Goal: Obtain resource: Download file/media

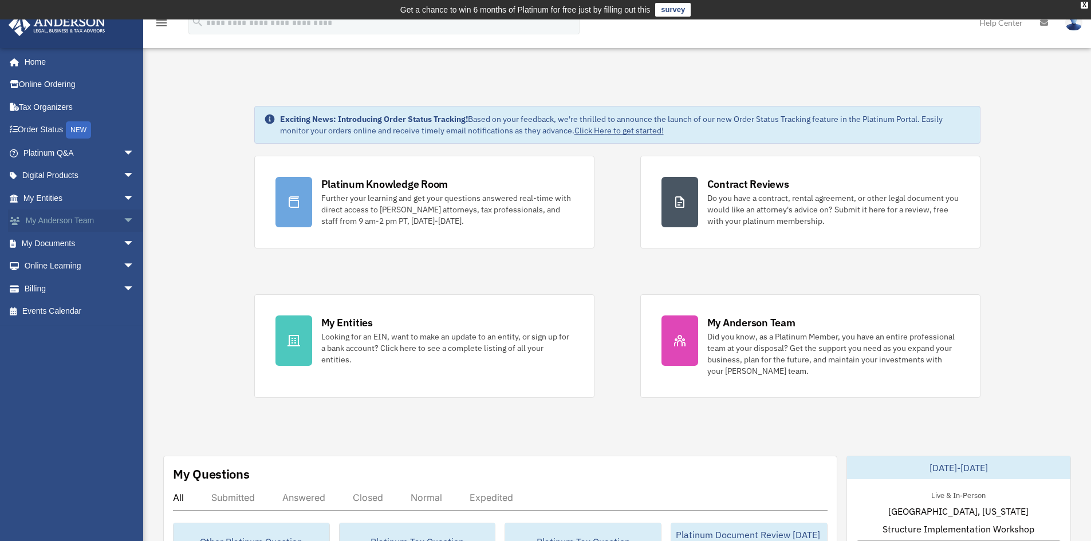
click at [123, 219] on span "arrow_drop_down" at bounding box center [134, 221] width 23 height 23
click at [77, 243] on link "My Anderson Team" at bounding box center [84, 243] width 136 height 23
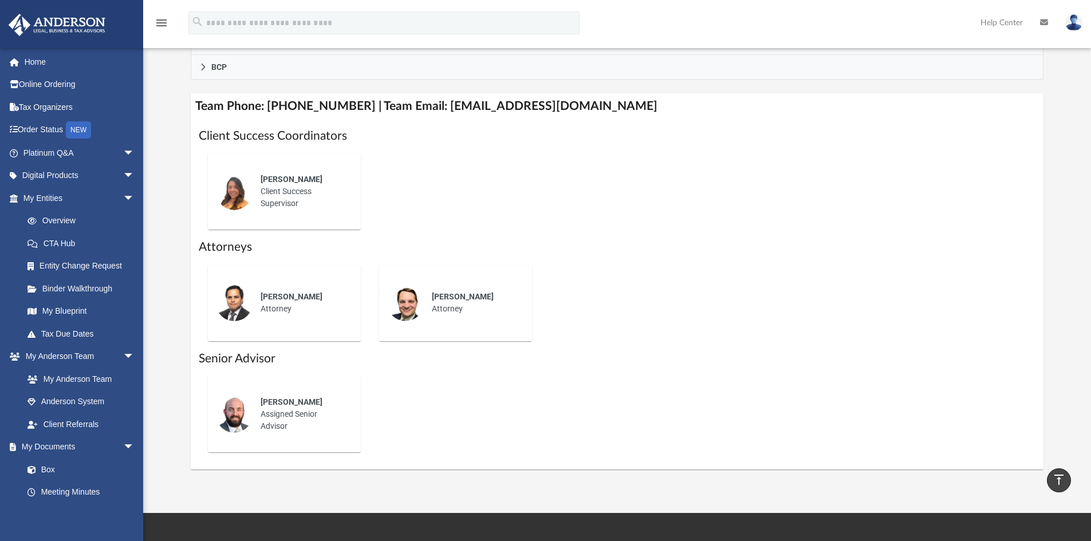
scroll to position [344, 0]
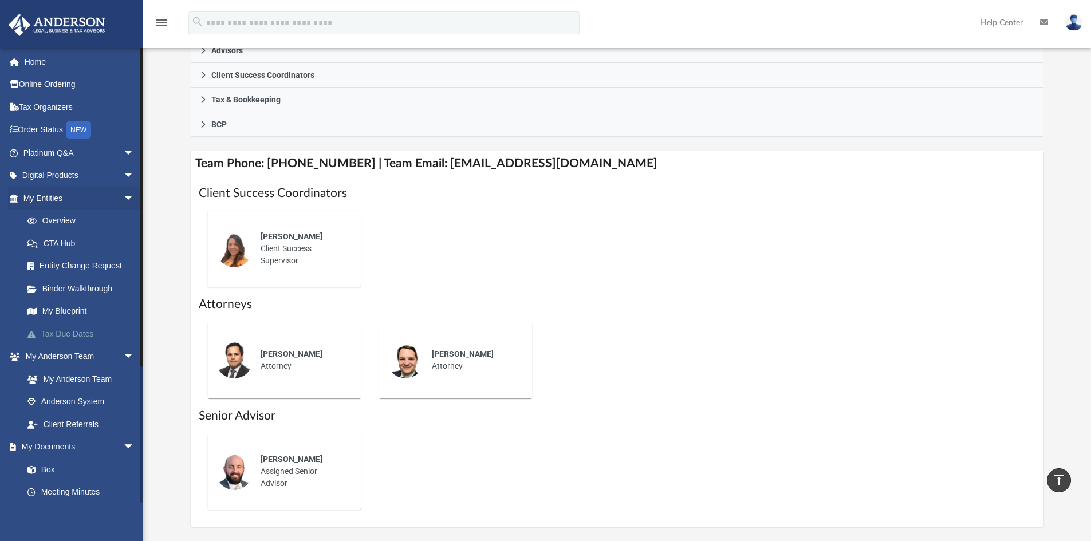
click at [53, 333] on link "Tax Due Dates" at bounding box center [84, 334] width 136 height 23
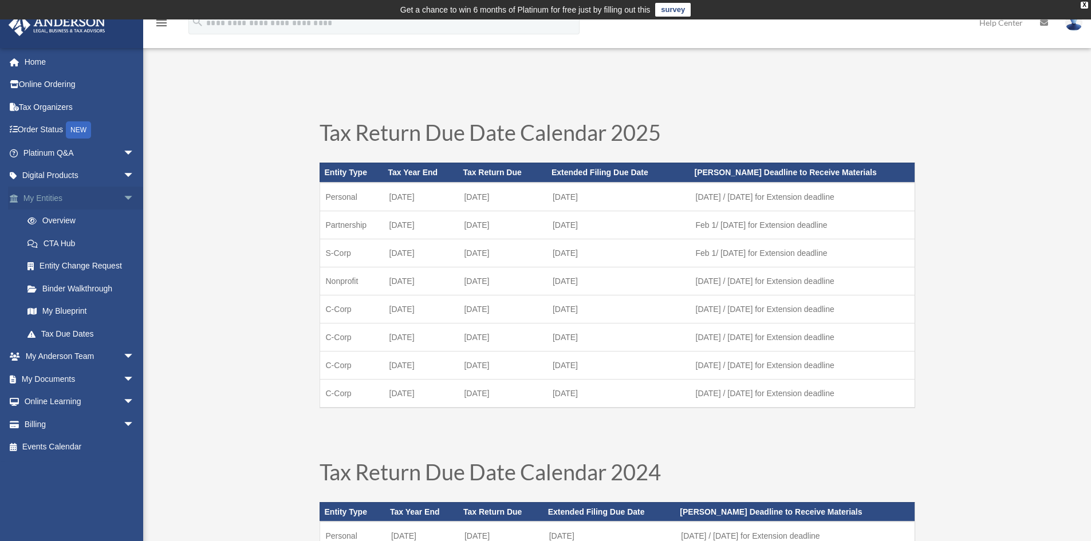
click at [52, 196] on link "My Entities arrow_drop_down" at bounding box center [80, 198] width 144 height 23
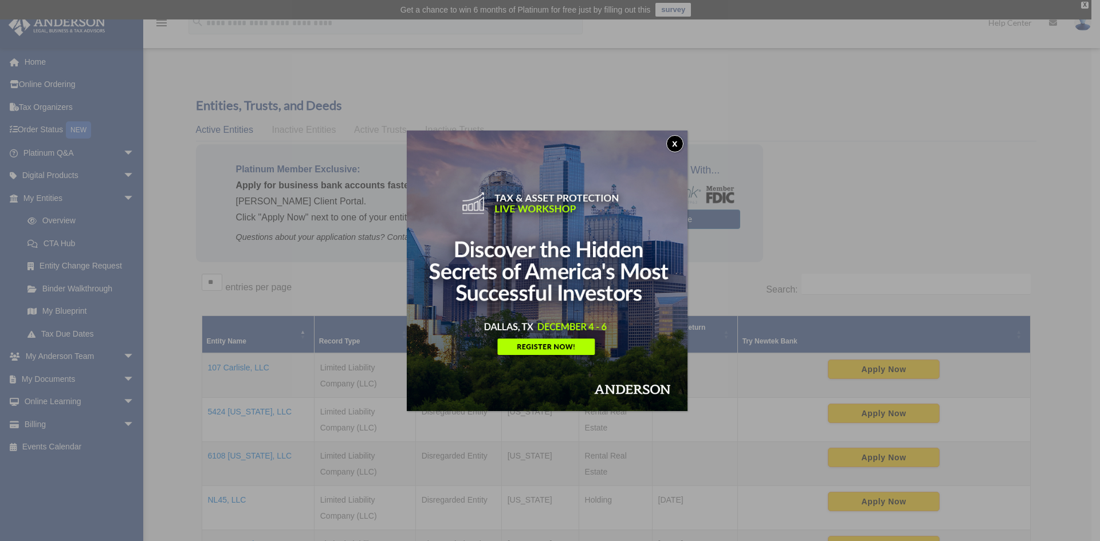
click at [681, 142] on button "x" at bounding box center [674, 143] width 17 height 17
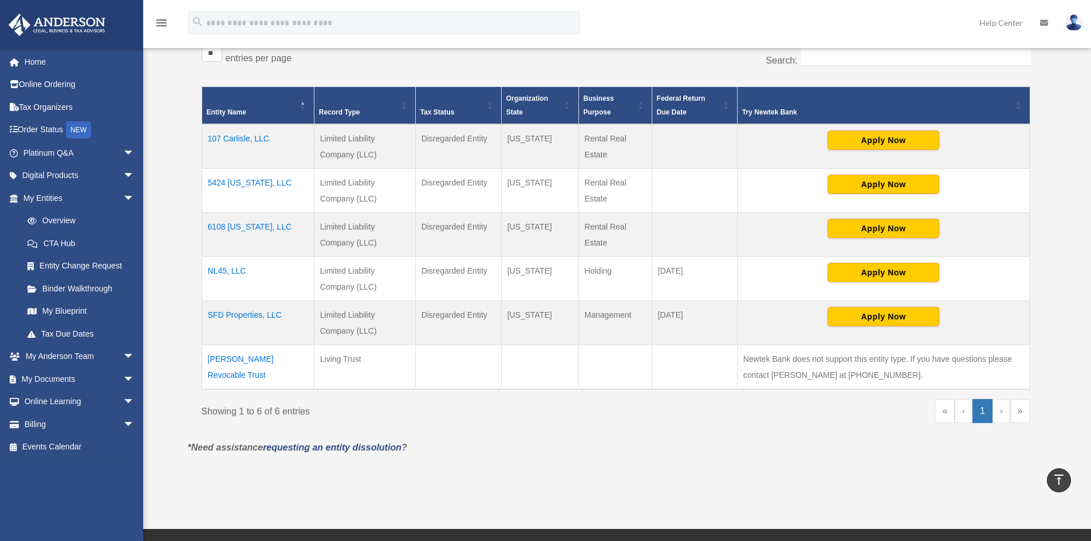
scroll to position [172, 0]
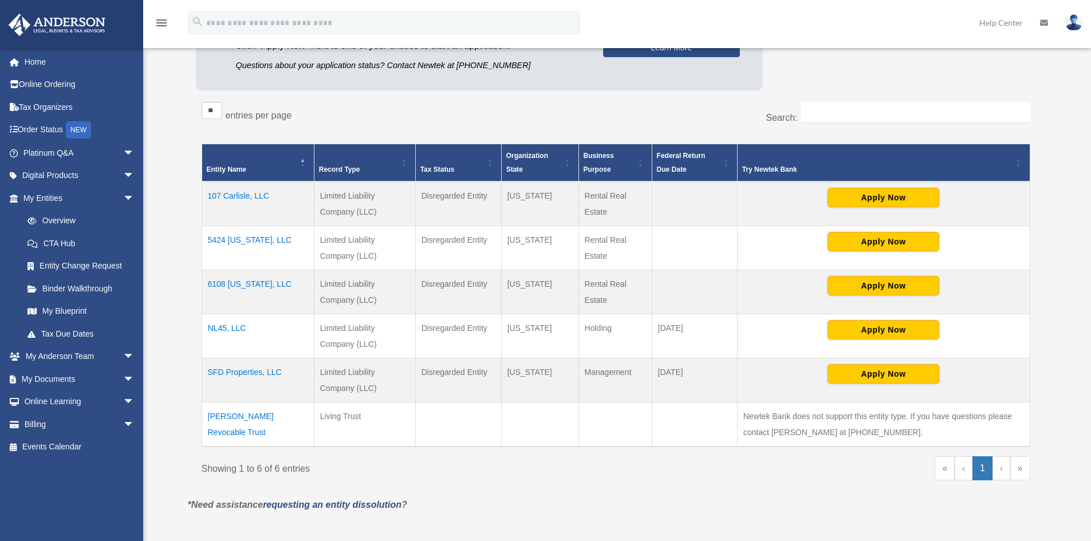
click at [246, 197] on td "107 Carlisle, LLC" at bounding box center [258, 204] width 112 height 45
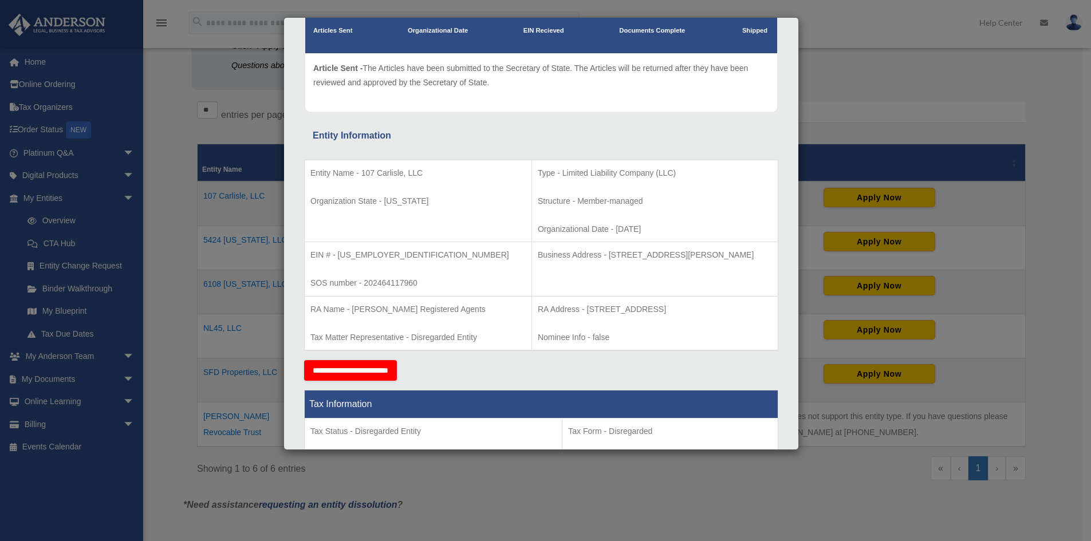
scroll to position [0, 0]
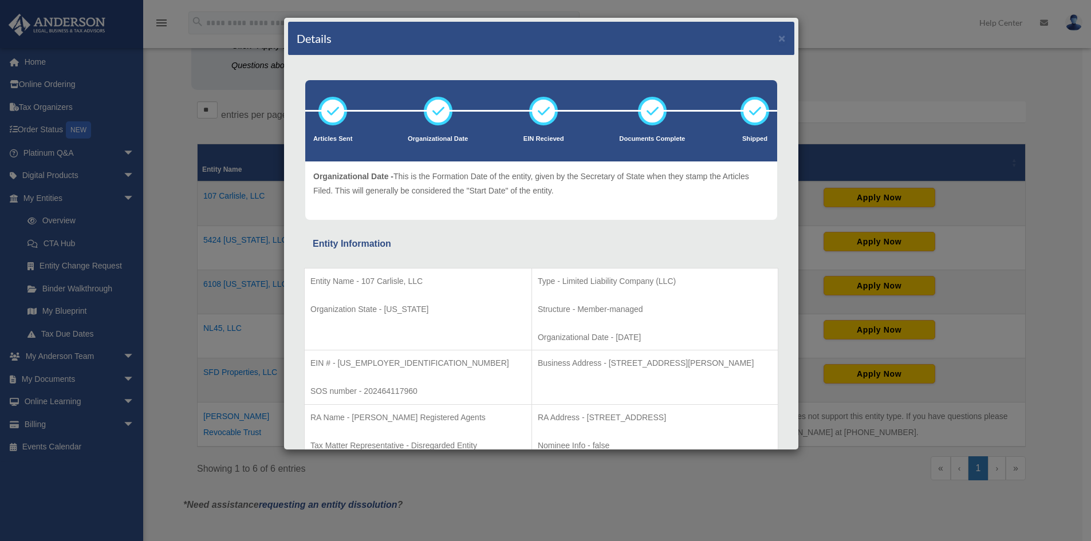
click at [434, 120] on icon at bounding box center [438, 111] width 34 height 34
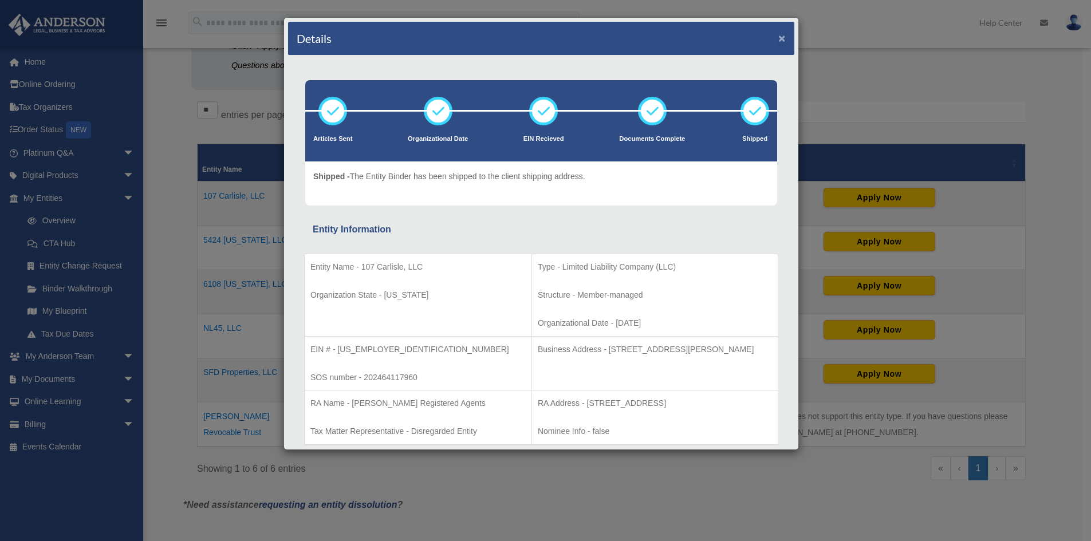
click at [779, 37] on button "×" at bounding box center [782, 38] width 7 height 12
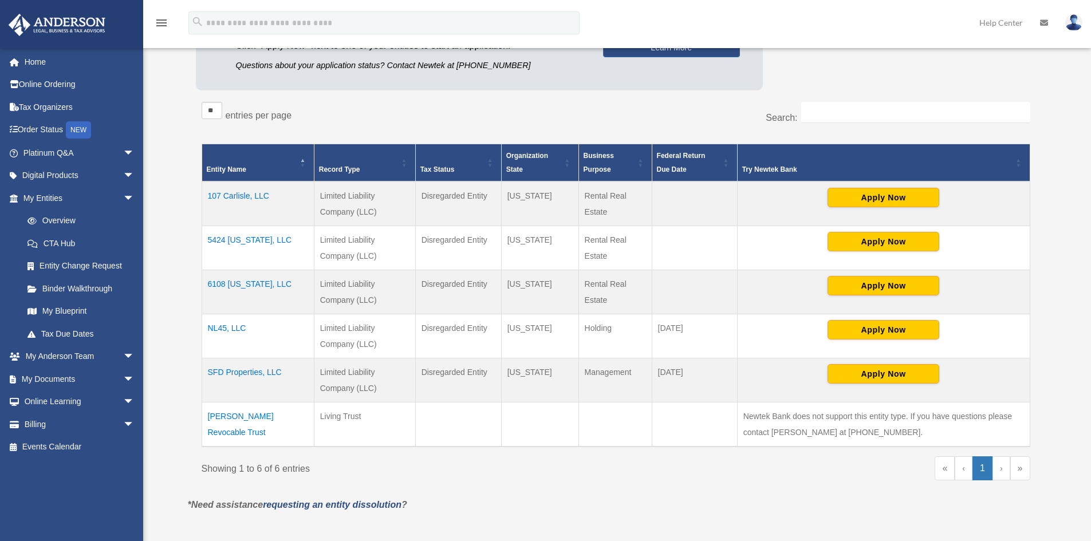
click at [247, 236] on td "5424 [US_STATE], LLC" at bounding box center [258, 248] width 112 height 44
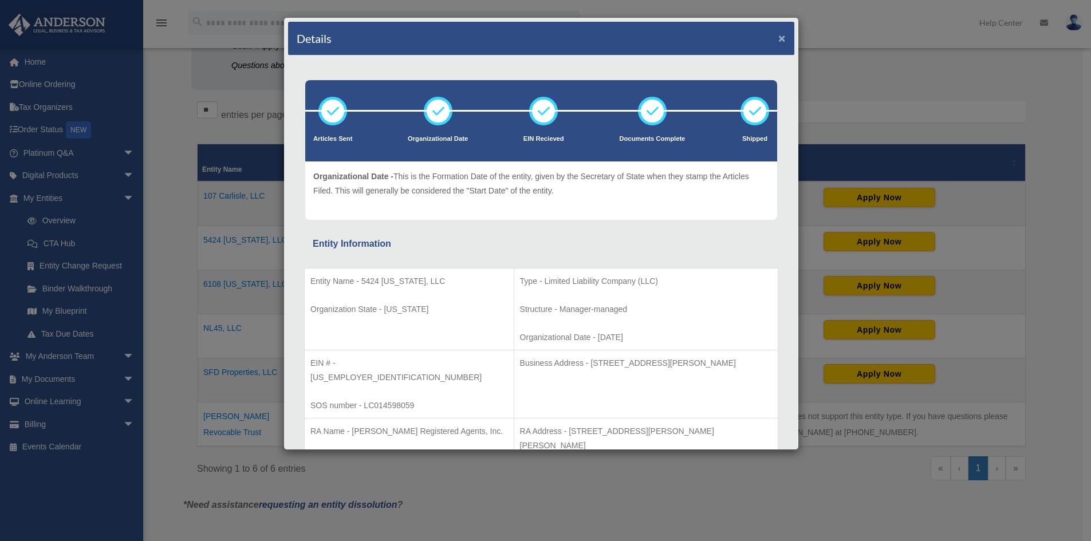
click at [779, 40] on button "×" at bounding box center [782, 38] width 7 height 12
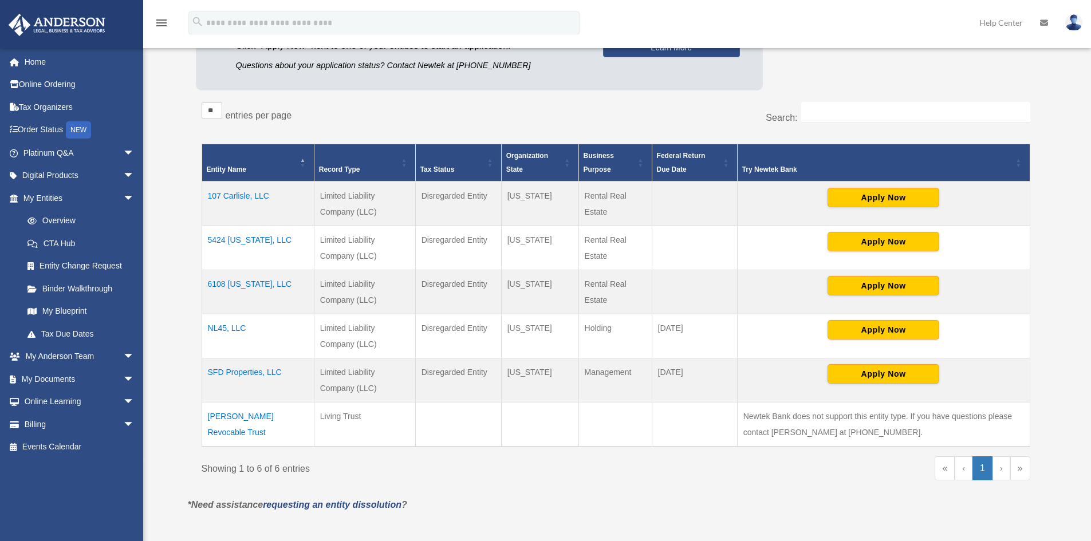
click at [245, 196] on td "107 Carlisle, LLC" at bounding box center [258, 204] width 112 height 45
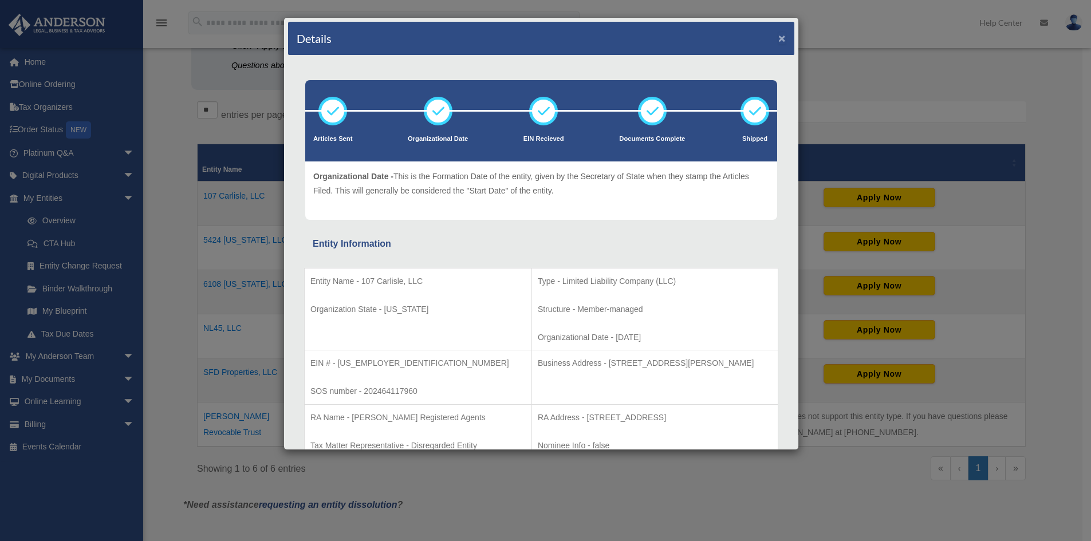
click at [779, 39] on button "×" at bounding box center [782, 38] width 7 height 12
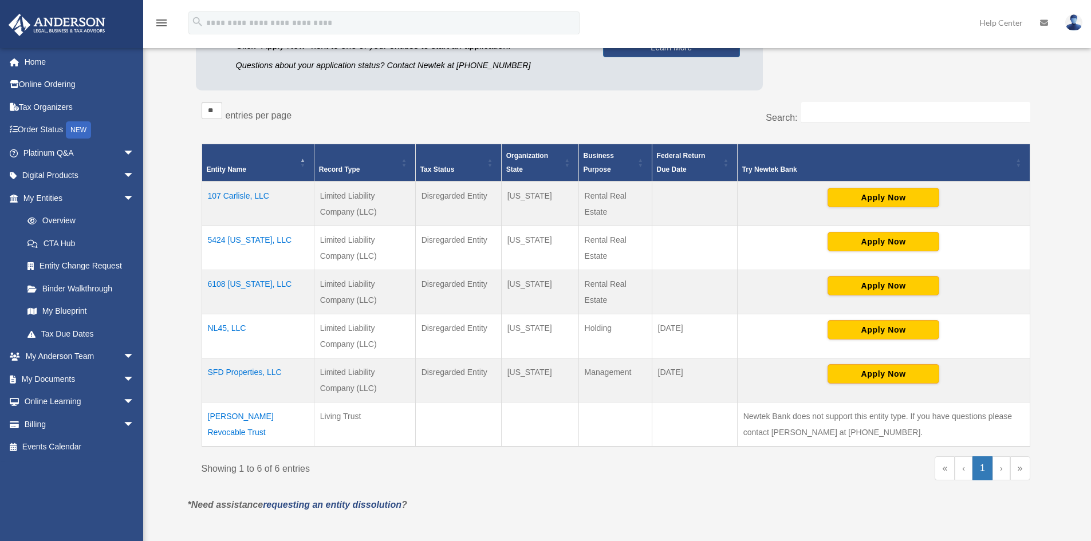
click at [237, 242] on td "5424 [US_STATE], LLC" at bounding box center [258, 248] width 112 height 44
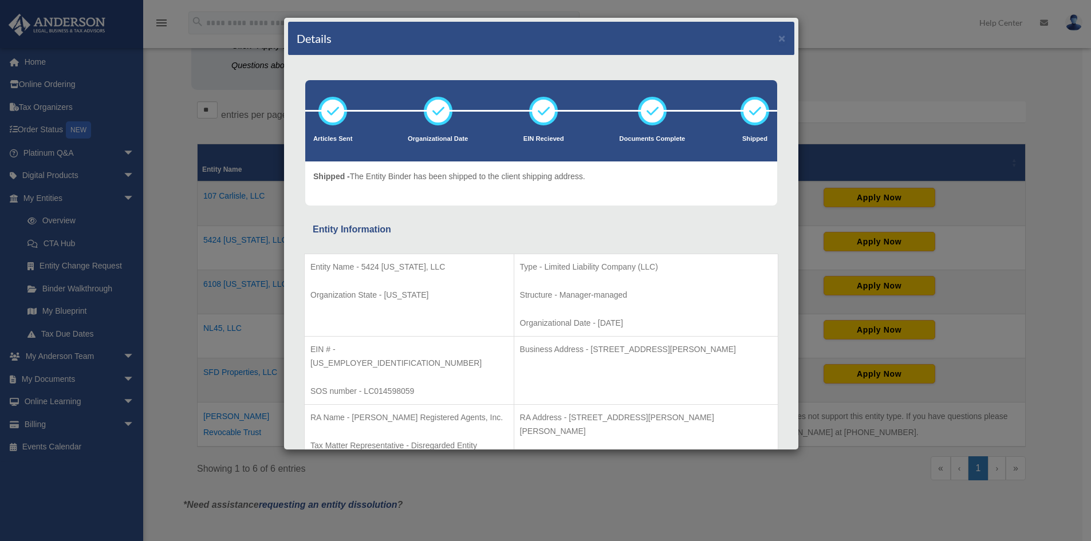
click at [778, 35] on div "Details ×" at bounding box center [541, 39] width 506 height 34
click at [779, 39] on button "×" at bounding box center [782, 38] width 7 height 12
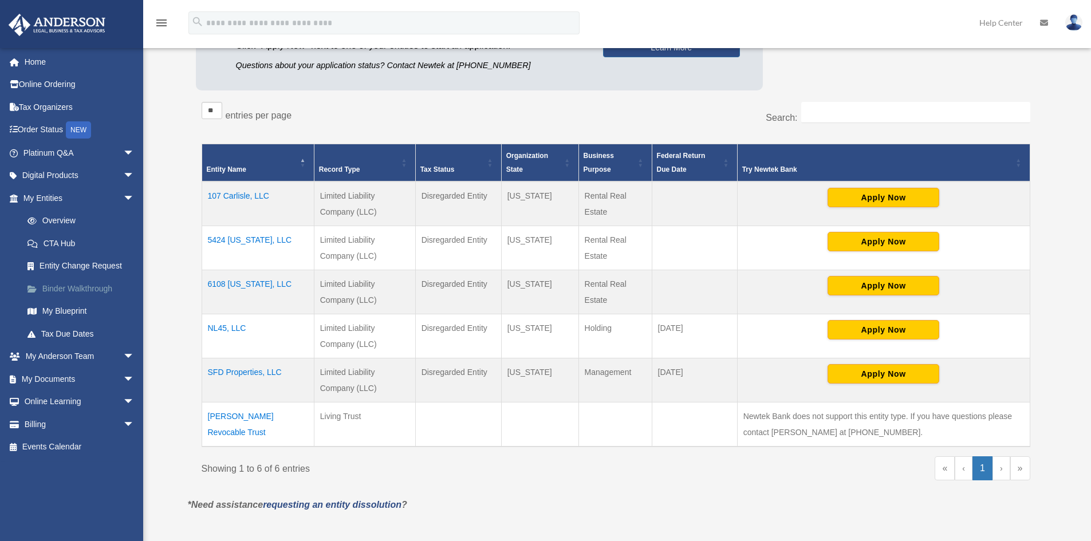
click at [82, 286] on link "Binder Walkthrough" at bounding box center [84, 288] width 136 height 23
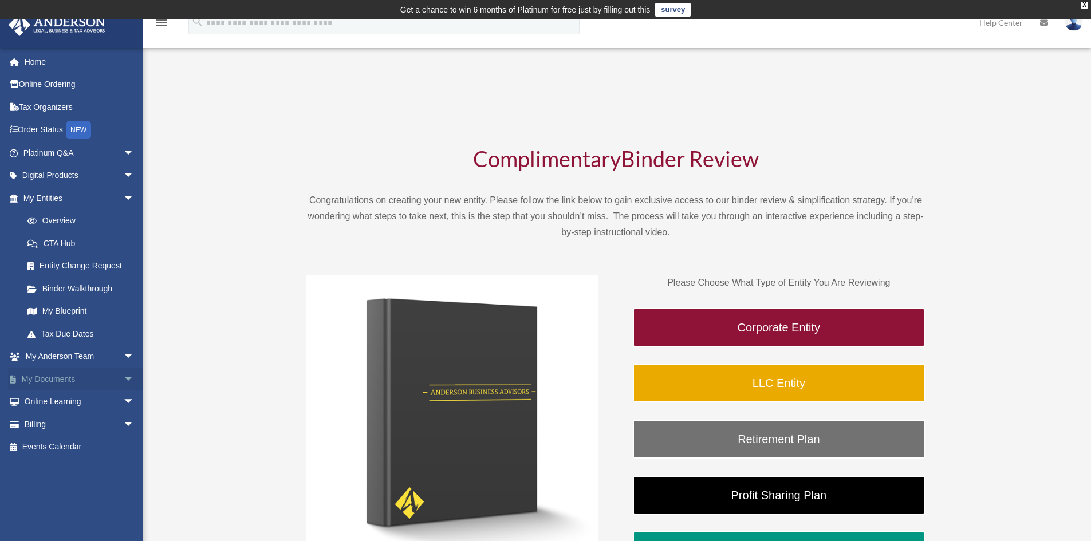
click at [123, 378] on span "arrow_drop_down" at bounding box center [134, 379] width 23 height 23
click at [49, 403] on link "Box" at bounding box center [84, 402] width 136 height 23
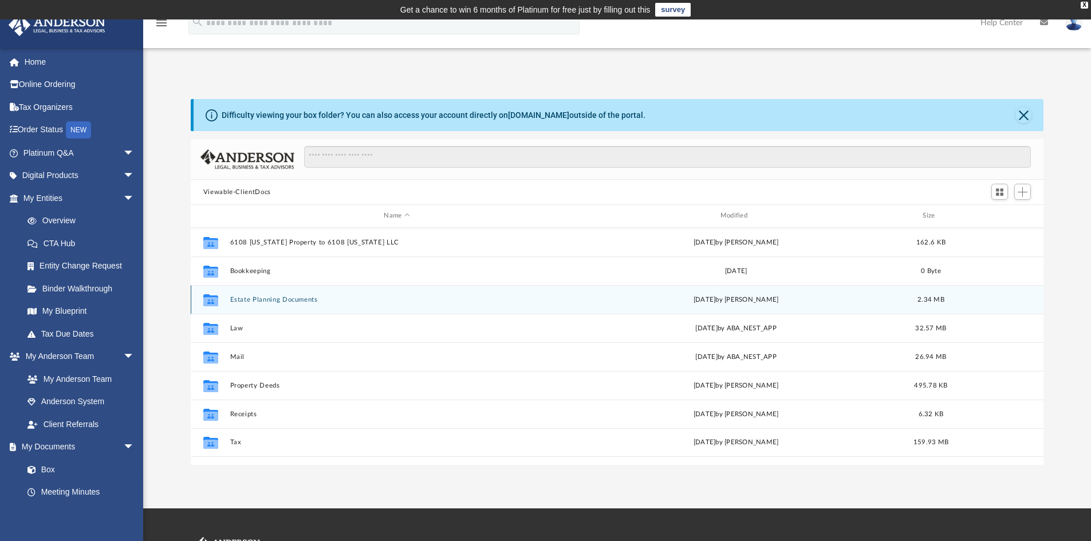
scroll to position [252, 844]
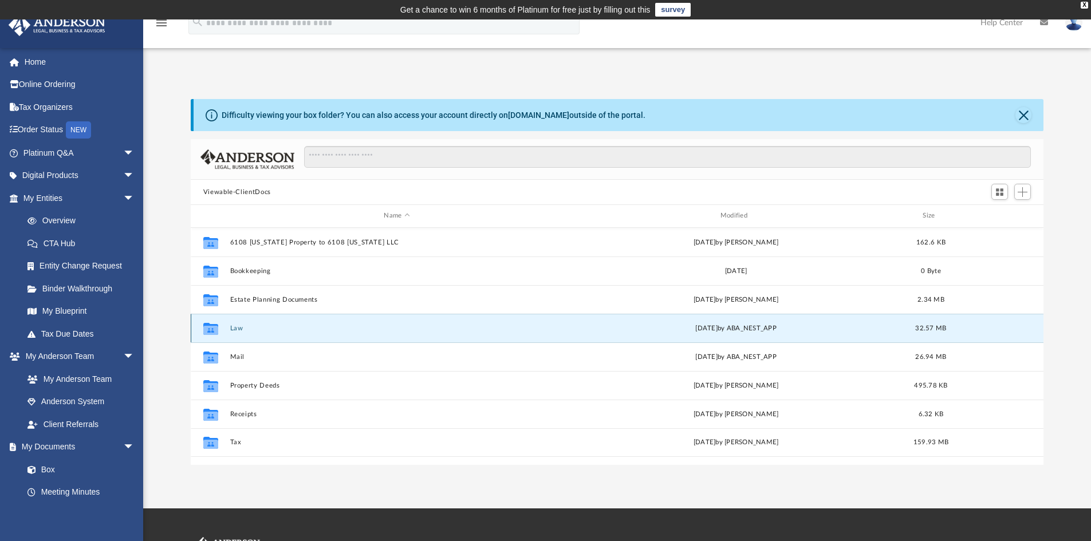
click at [237, 328] on button "Law" at bounding box center [397, 328] width 334 height 7
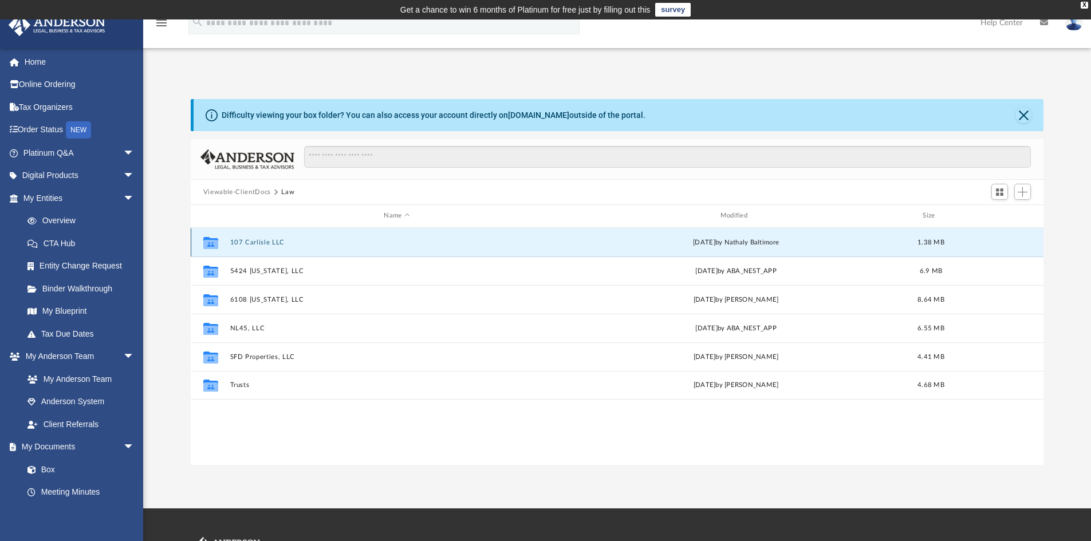
click at [255, 242] on button "107 Carlisle LLC" at bounding box center [397, 242] width 334 height 7
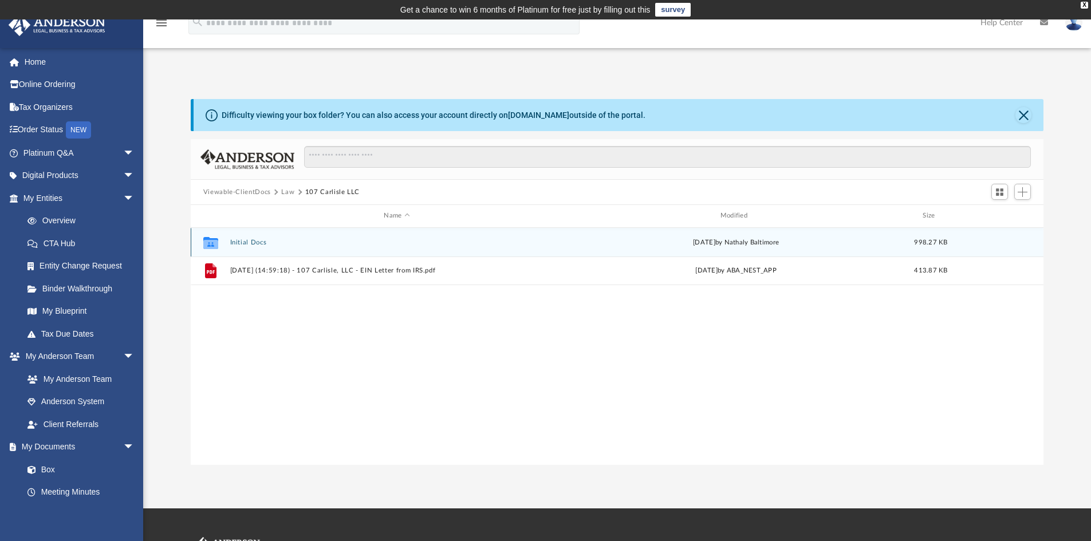
click at [245, 241] on button "Initial Docs" at bounding box center [397, 242] width 334 height 7
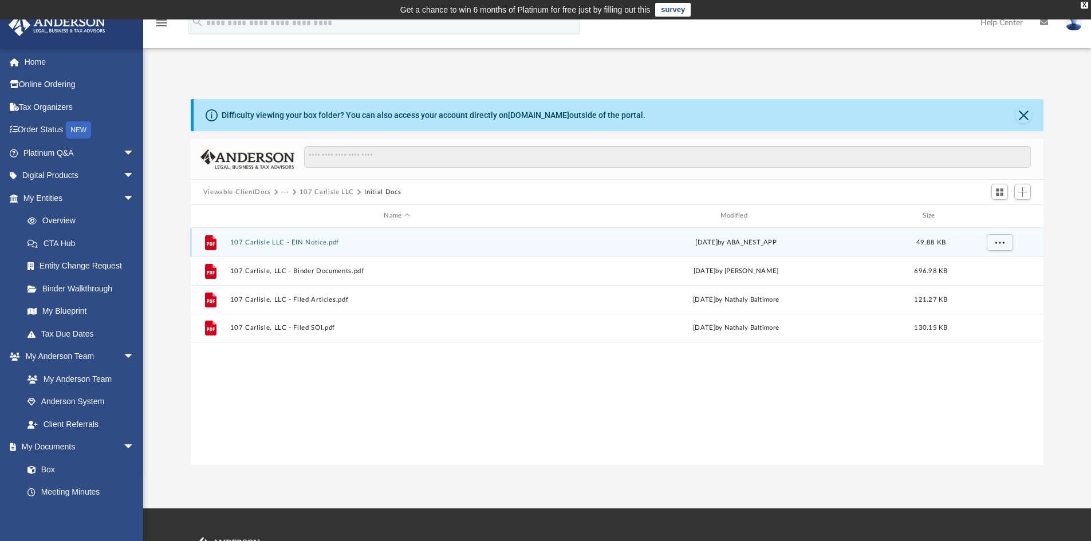
click at [264, 242] on button "107 Carlisle LLC - EIN Notice.pdf" at bounding box center [397, 242] width 334 height 7
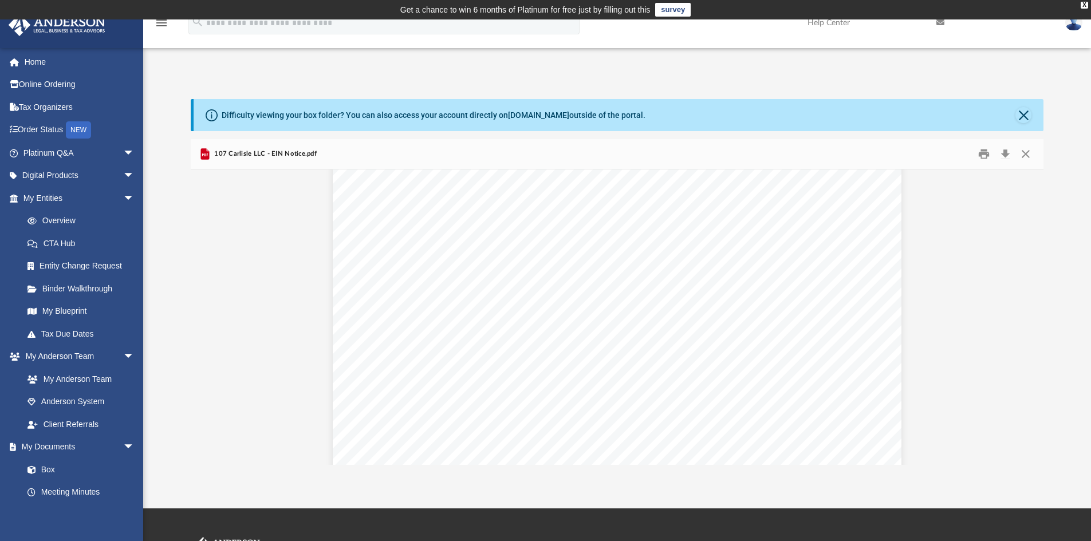
scroll to position [0, 0]
click at [1029, 152] on button "Close" at bounding box center [1026, 155] width 21 height 18
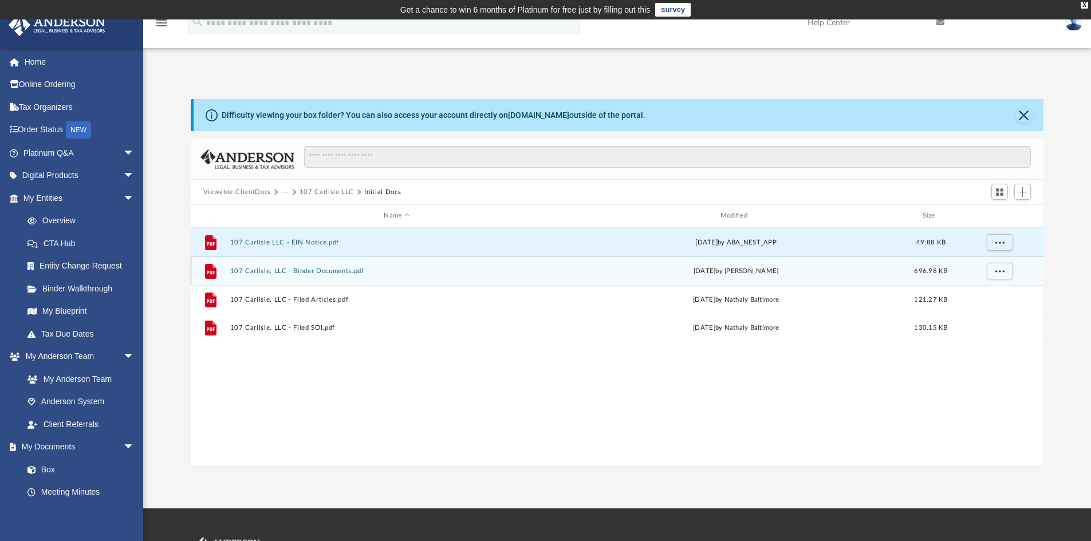
click at [312, 270] on button "107 Carlisle, LLC - Binder Documents.pdf" at bounding box center [397, 271] width 334 height 7
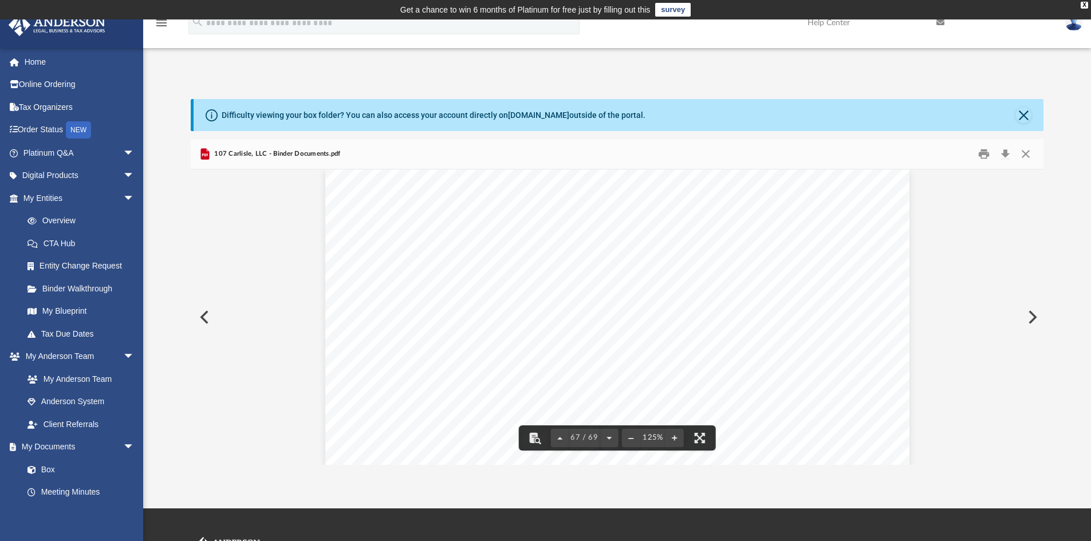
scroll to position [50533, 0]
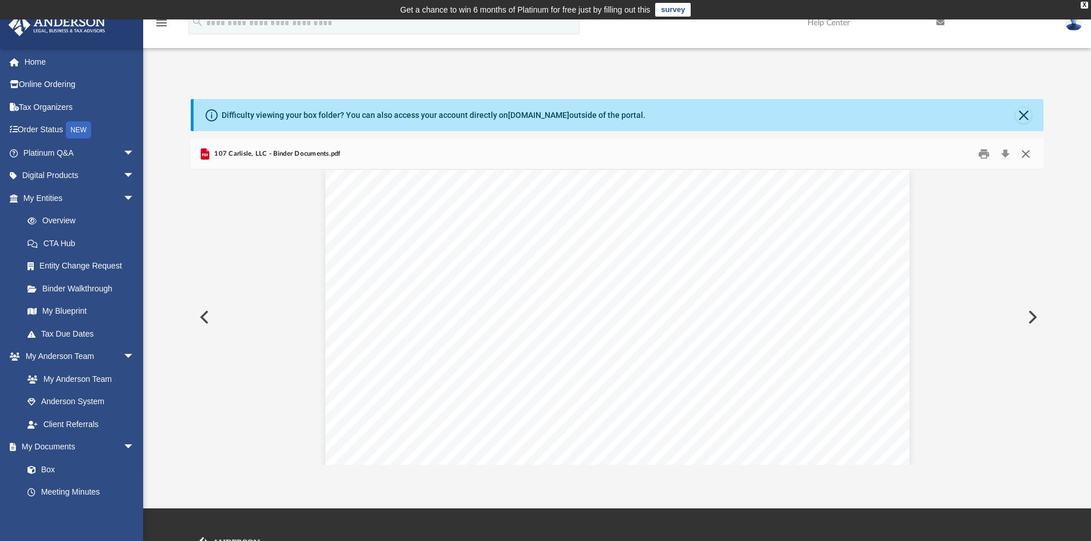
click at [1028, 156] on button "Close" at bounding box center [1026, 155] width 21 height 18
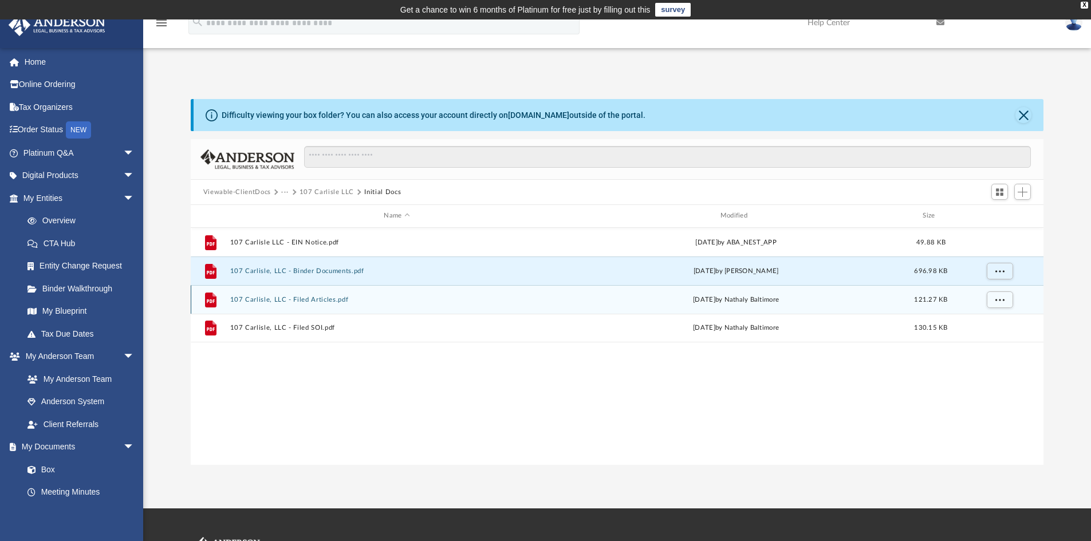
click at [281, 300] on button "107 Carlisle, LLC - Filed Articles.pdf" at bounding box center [397, 299] width 334 height 7
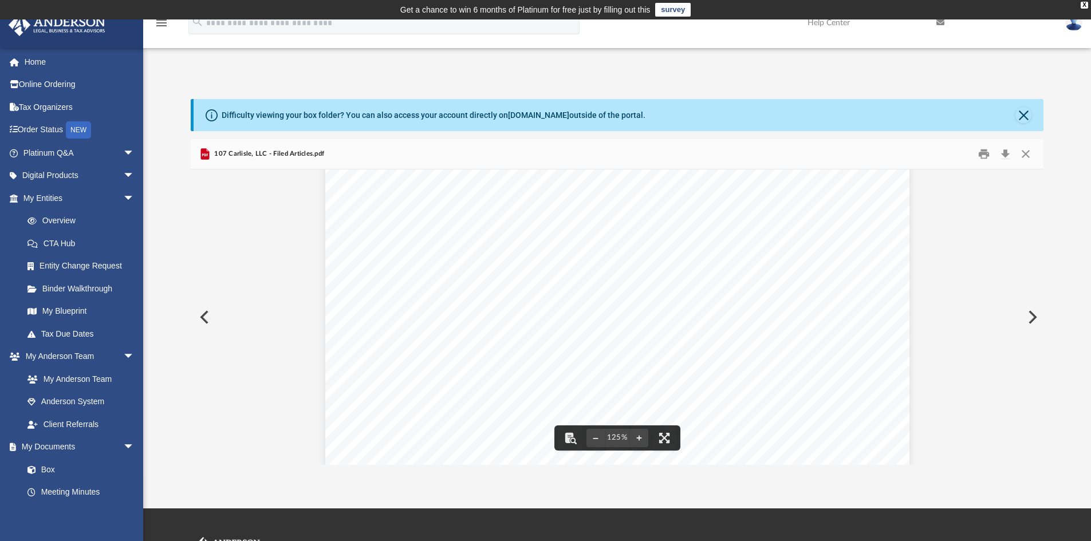
scroll to position [420, 0]
click at [1025, 155] on button "Close" at bounding box center [1026, 155] width 21 height 18
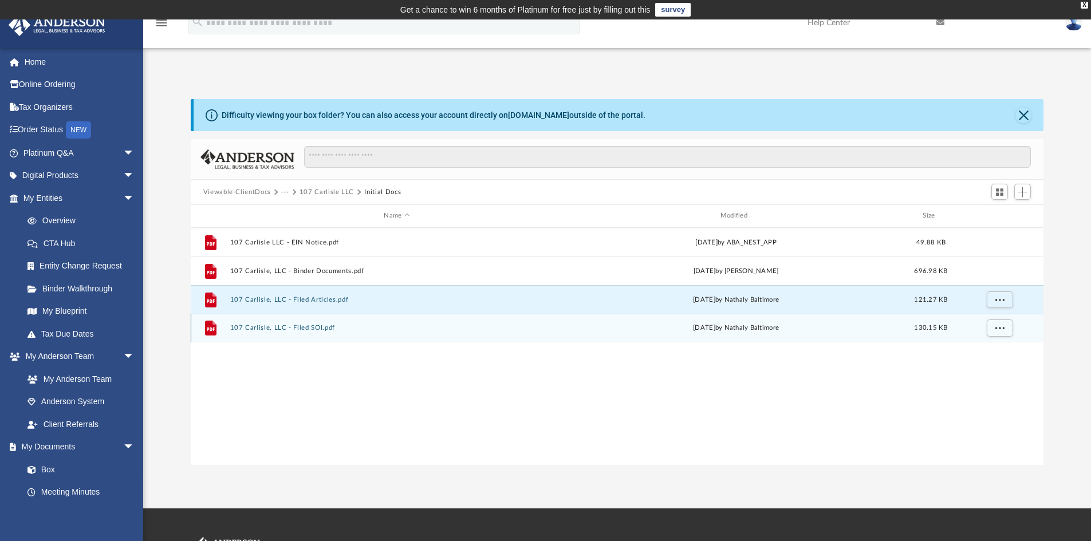
click at [277, 323] on div "File 107 Carlisle, LLC - Filed SOI.pdf Tue Dec 24 2024 by Nathaly Baltimore 130…" at bounding box center [618, 328] width 854 height 29
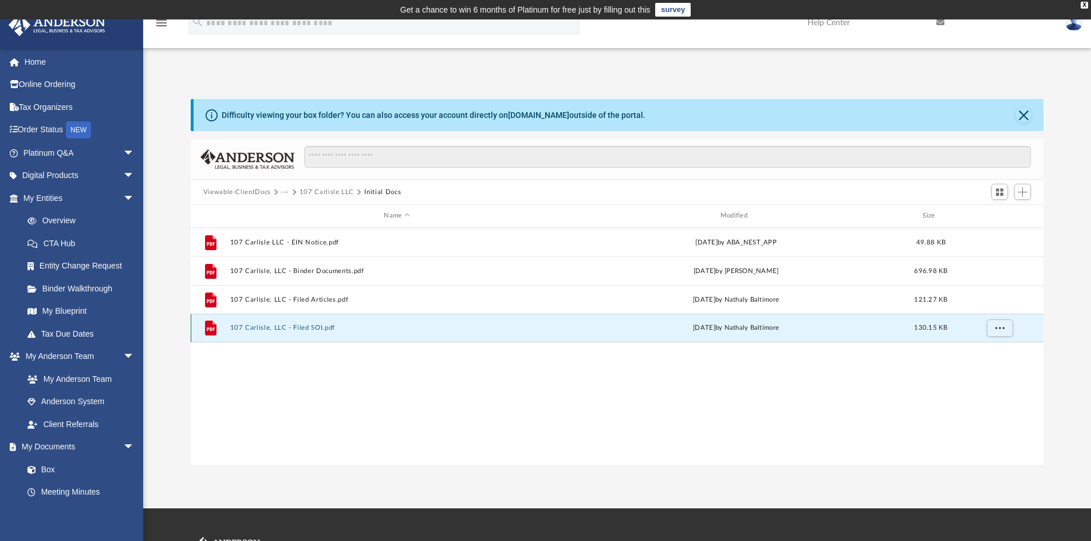
click at [281, 327] on button "107 Carlisle, LLC - Filed SOI.pdf" at bounding box center [397, 327] width 334 height 7
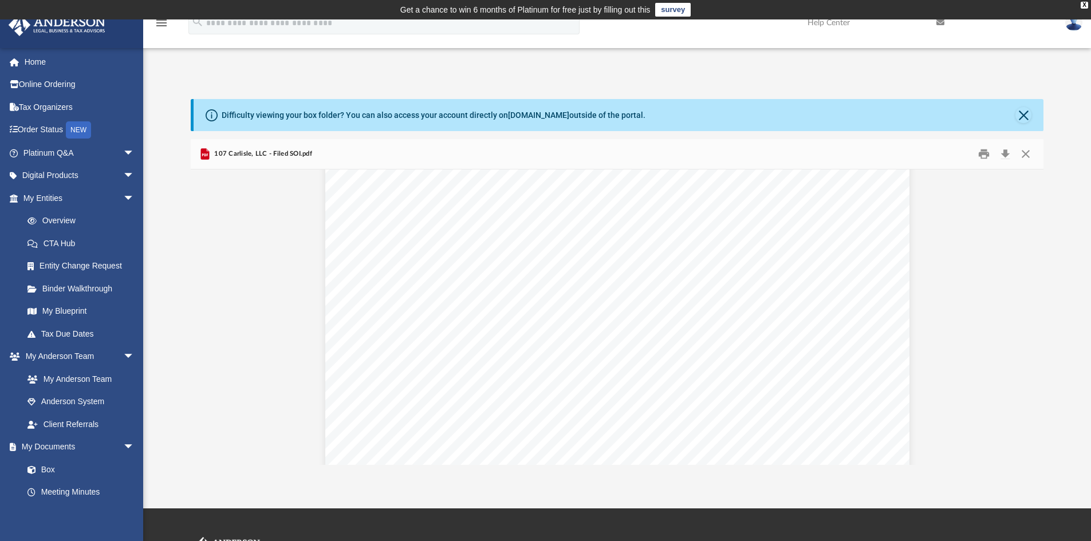
scroll to position [478, 0]
click at [1024, 152] on button "Close" at bounding box center [1026, 155] width 21 height 18
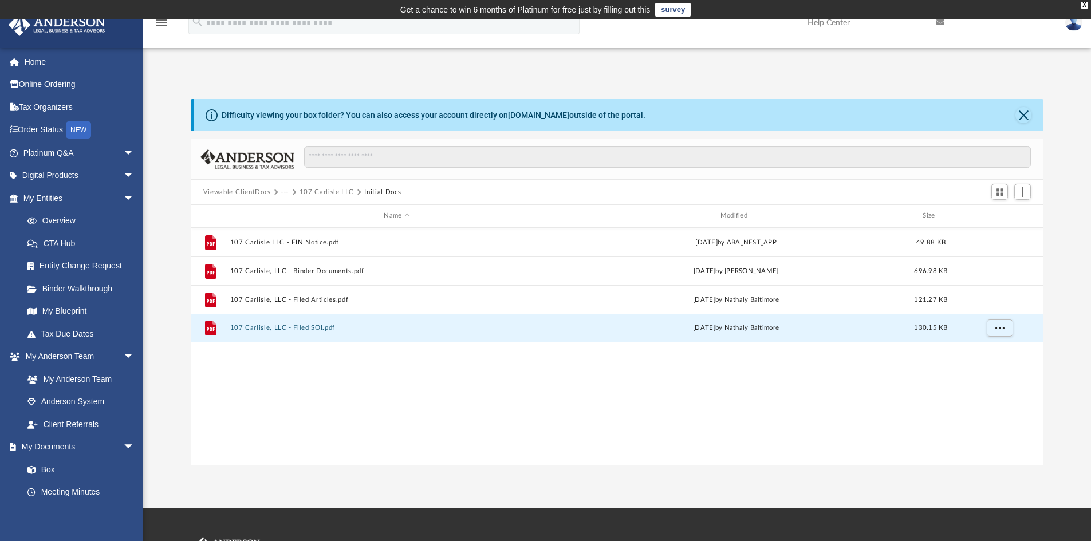
click at [325, 190] on button "107 Carlisle LLC" at bounding box center [327, 192] width 54 height 10
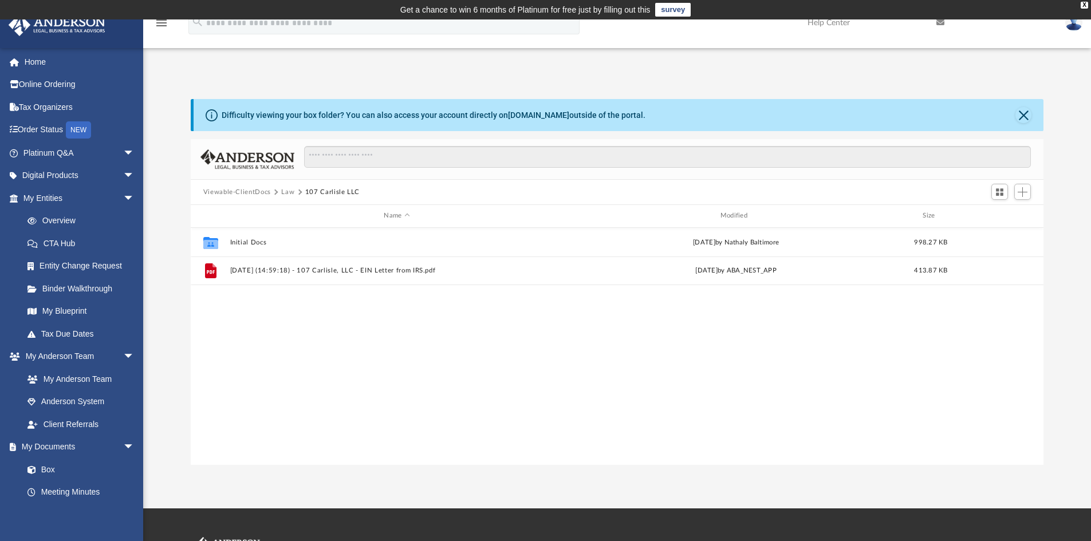
click at [288, 191] on button "Law" at bounding box center [287, 192] width 13 height 10
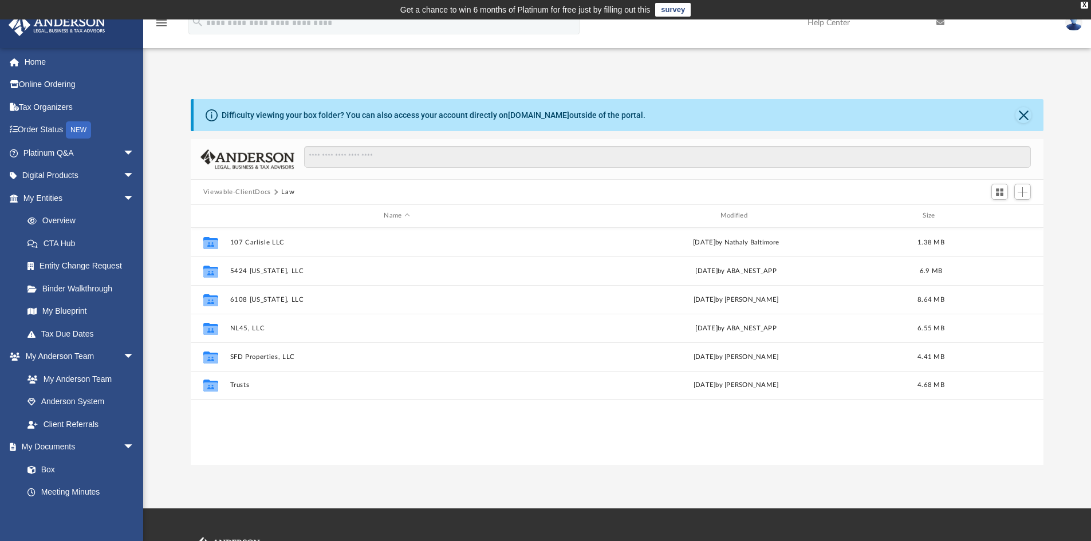
click at [251, 190] on button "Viewable-ClientDocs" at bounding box center [237, 192] width 68 height 10
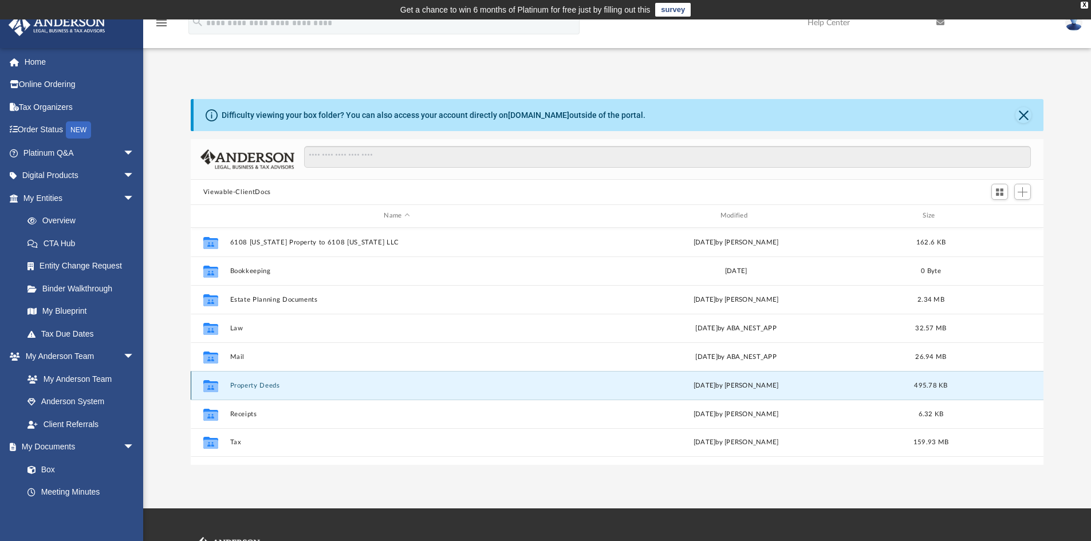
click at [252, 382] on button "Property Deeds" at bounding box center [397, 385] width 334 height 7
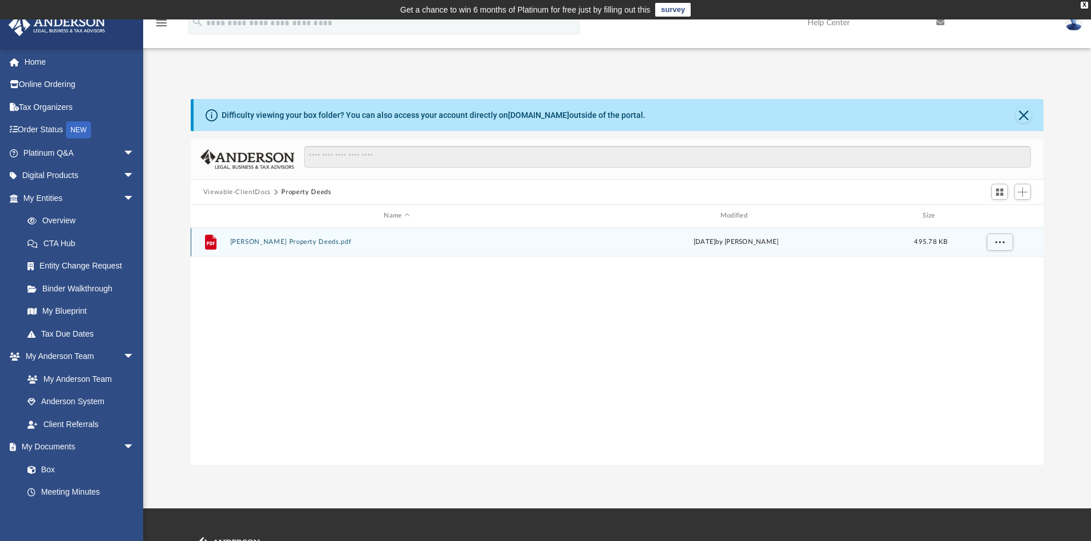
click at [323, 241] on button "Dooley Shannon Property Deeds.pdf" at bounding box center [397, 241] width 334 height 7
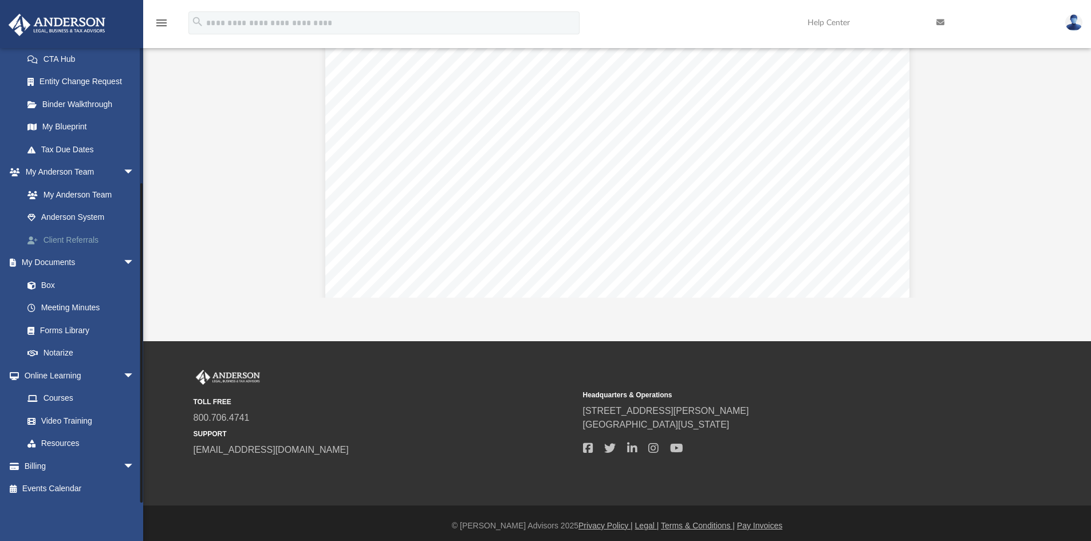
scroll to position [172, 0]
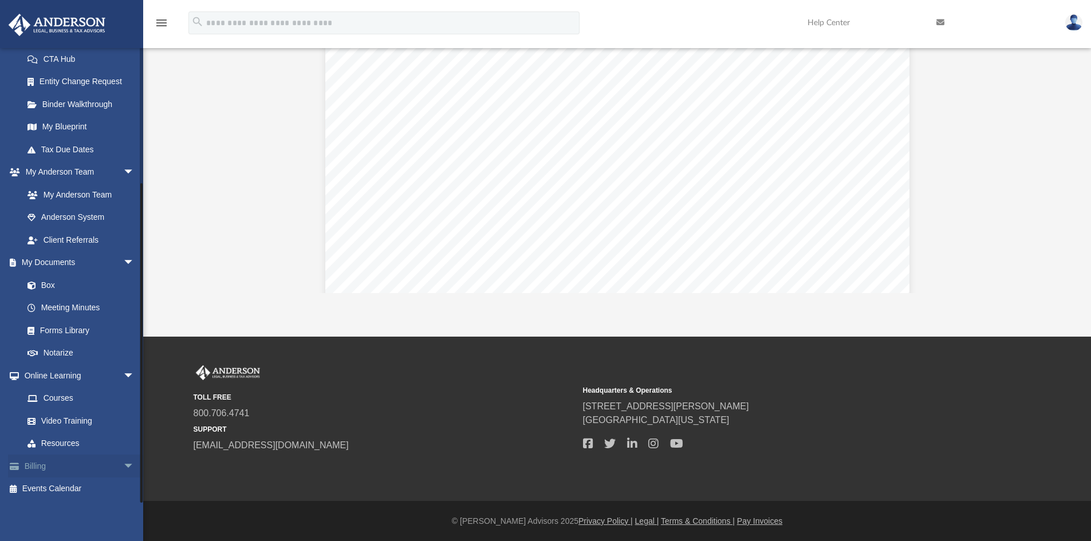
click at [81, 463] on link "Billing arrow_drop_down" at bounding box center [80, 466] width 144 height 23
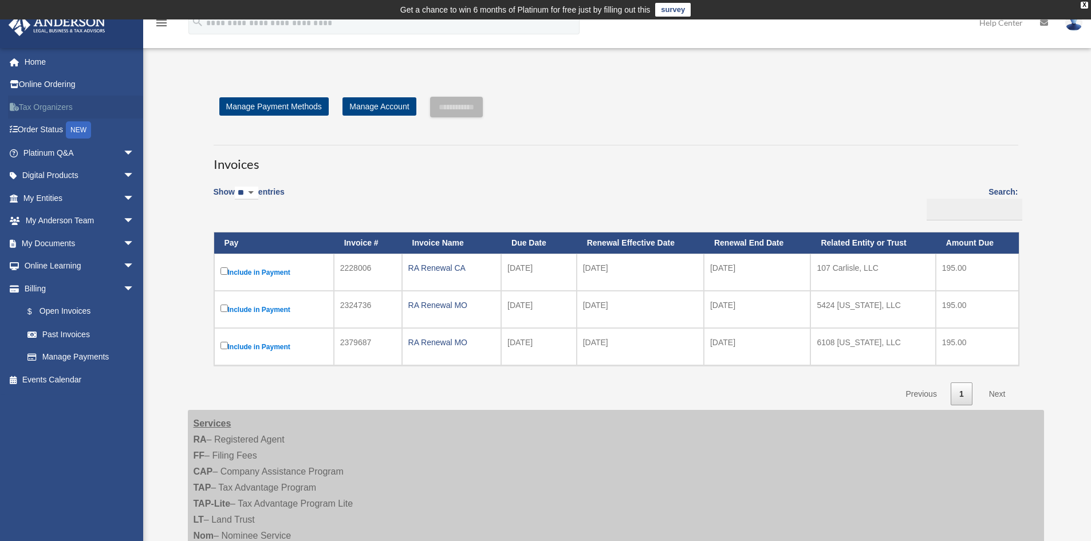
click at [45, 106] on link "Tax Organizers" at bounding box center [80, 107] width 144 height 23
